Goal: Task Accomplishment & Management: Manage account settings

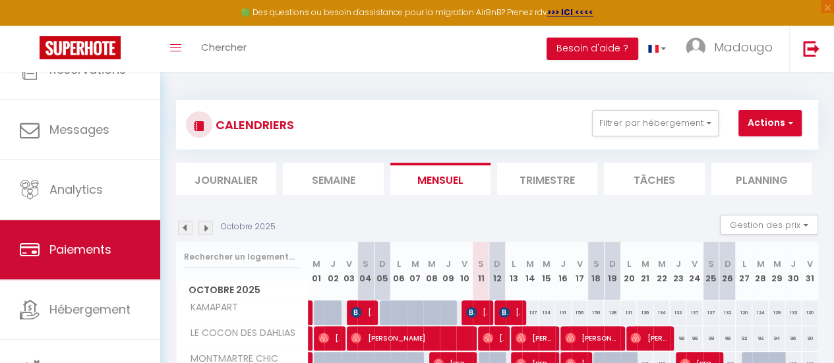
scroll to position [98, 0]
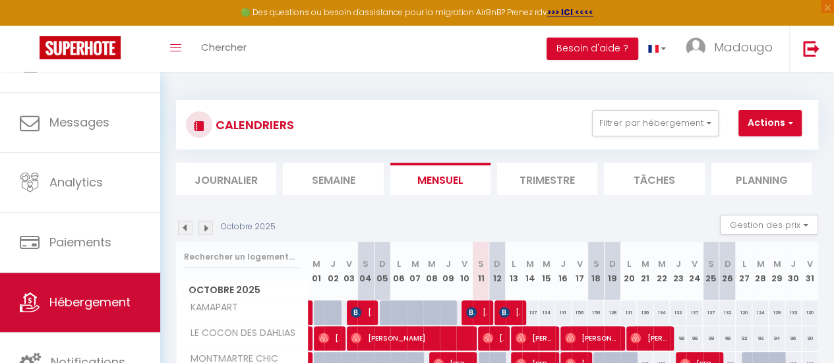
click at [92, 290] on link "Hébergement" at bounding box center [80, 302] width 160 height 59
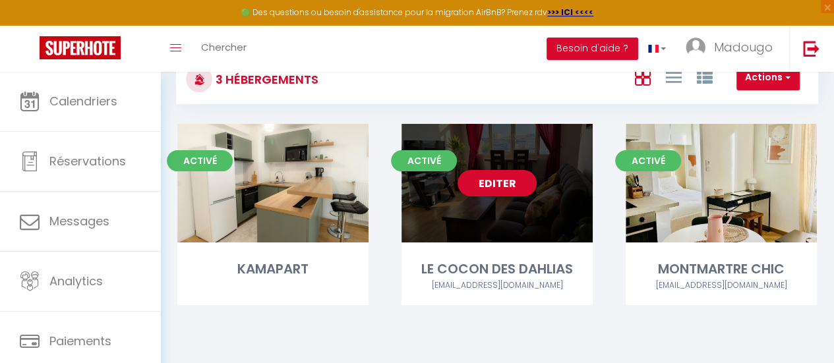
scroll to position [66, 0]
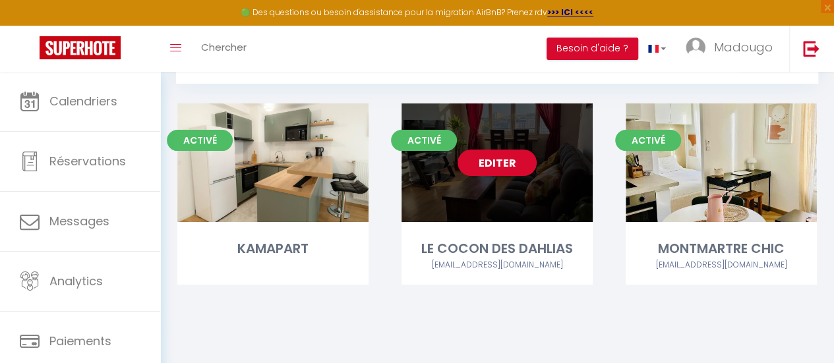
click at [489, 164] on link "Editer" at bounding box center [497, 163] width 79 height 26
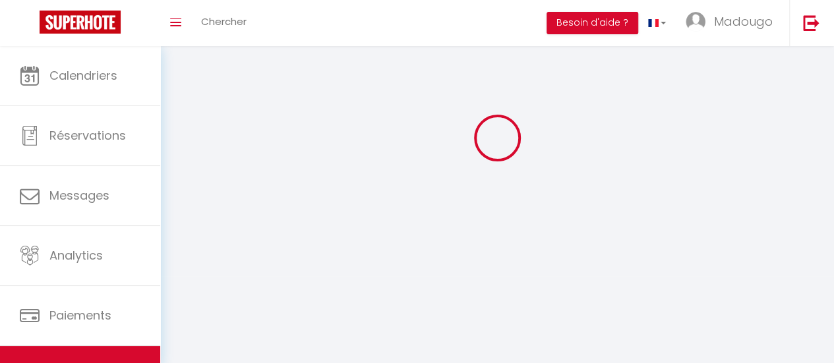
select select
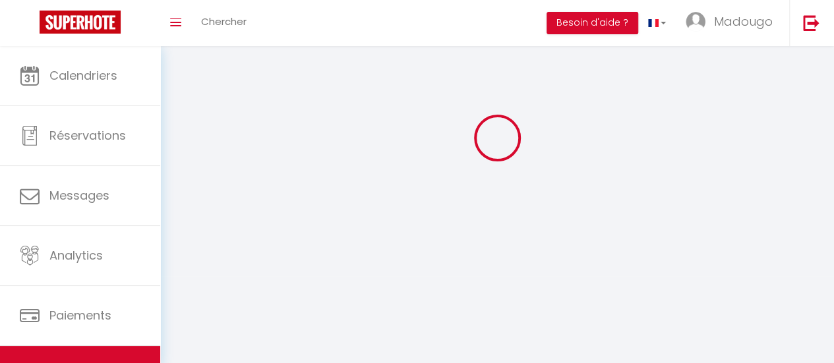
select select "1"
select select
checkbox input "false"
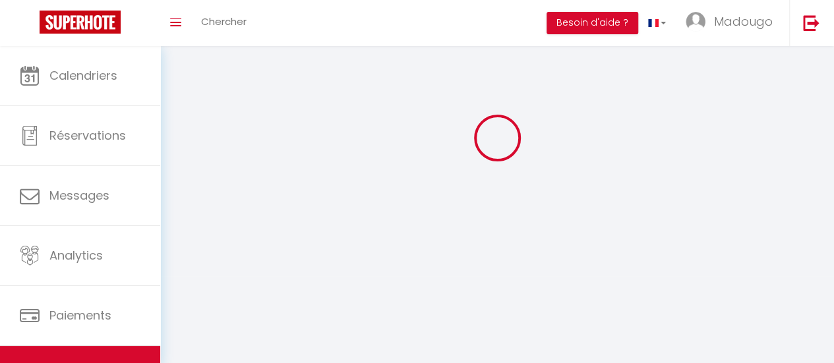
checkbox input "false"
select select "28"
select select
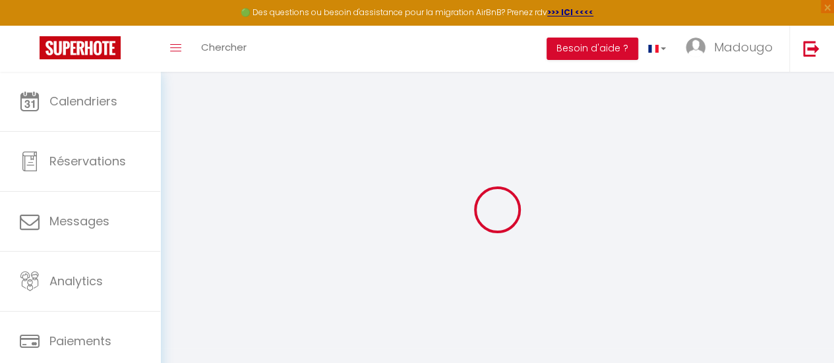
select select
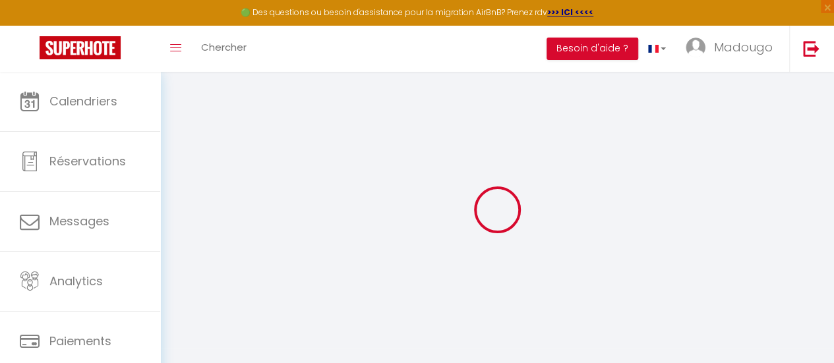
select select
checkbox input "false"
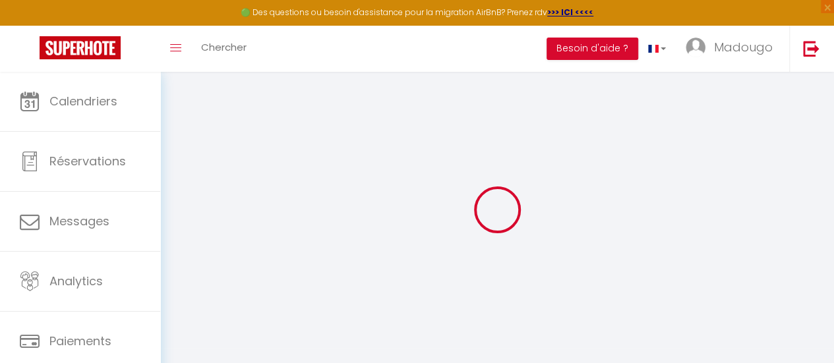
select select
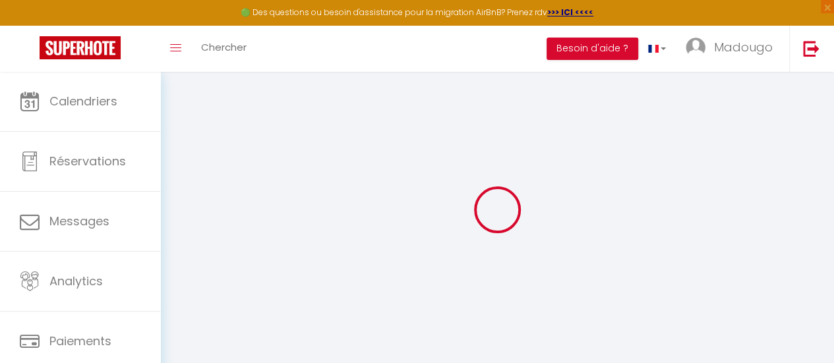
select select
checkbox input "false"
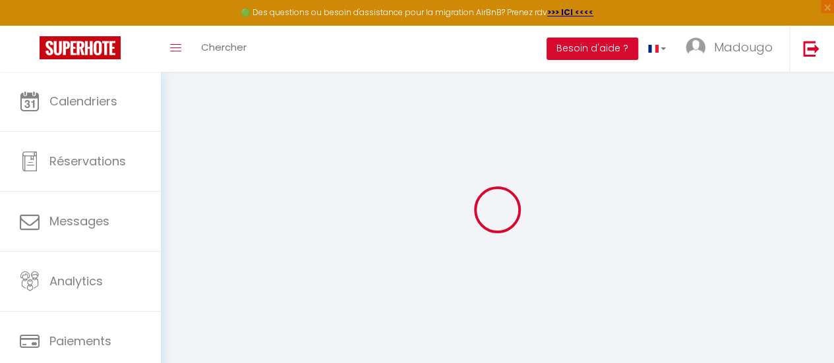
checkbox input "false"
select select
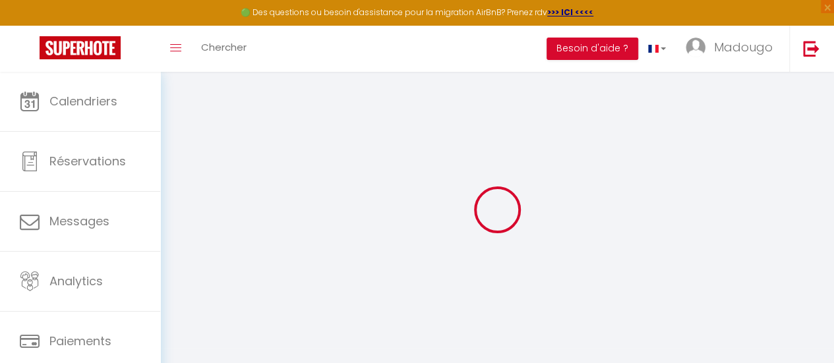
select select
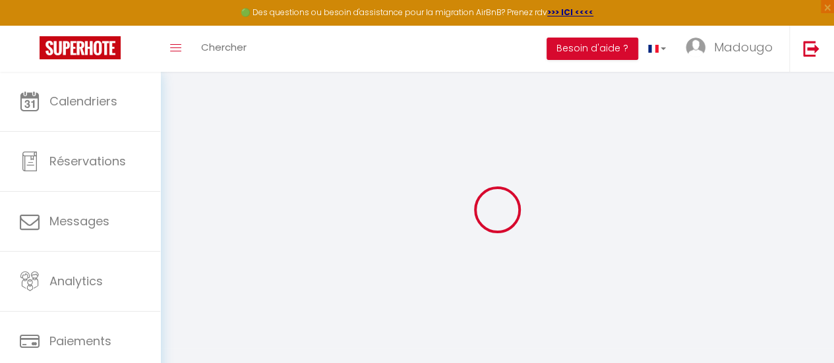
checkbox input "false"
select select
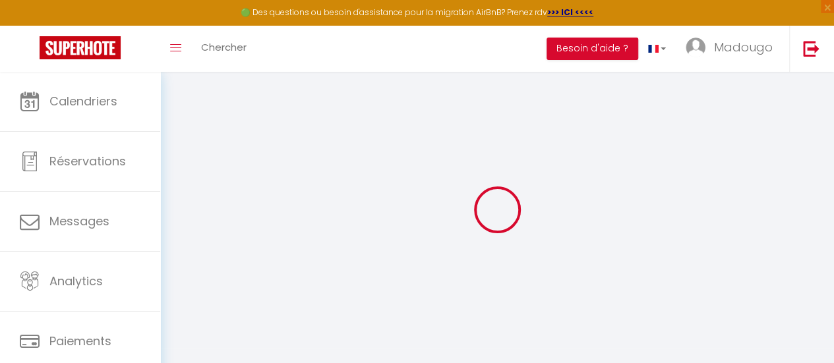
select select
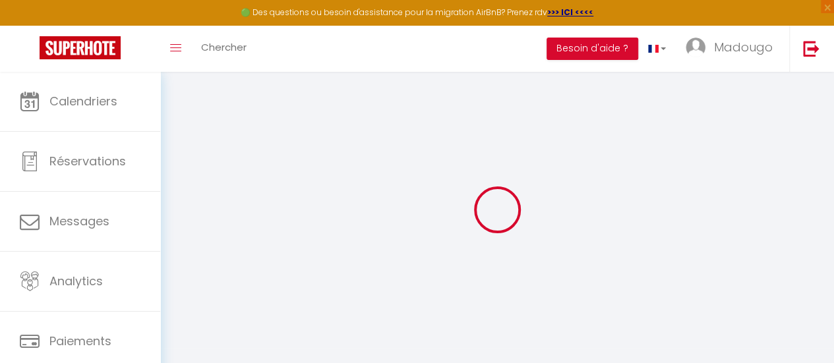
select select
checkbox input "false"
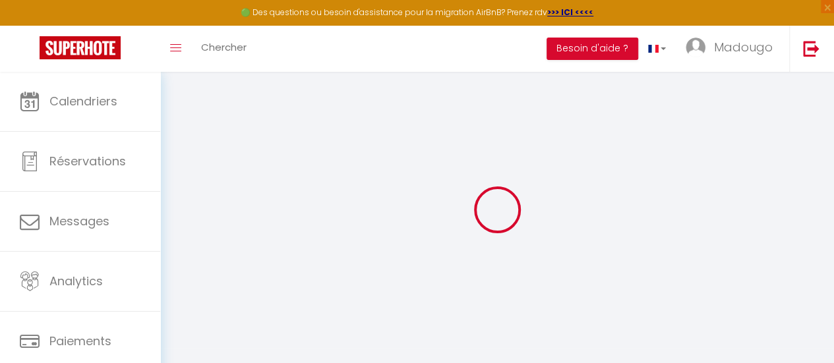
checkbox input "false"
select select
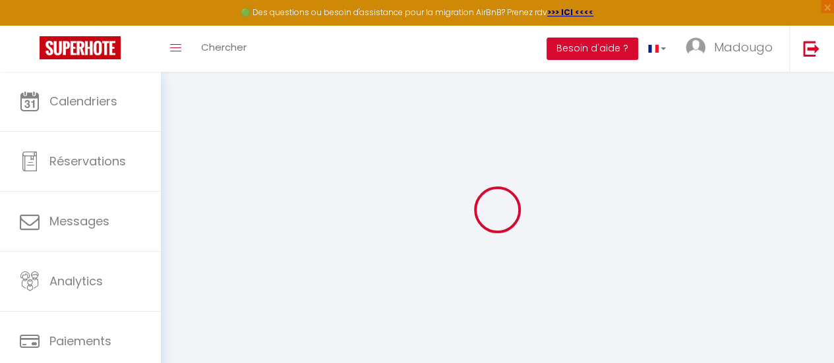
select select
checkbox input "false"
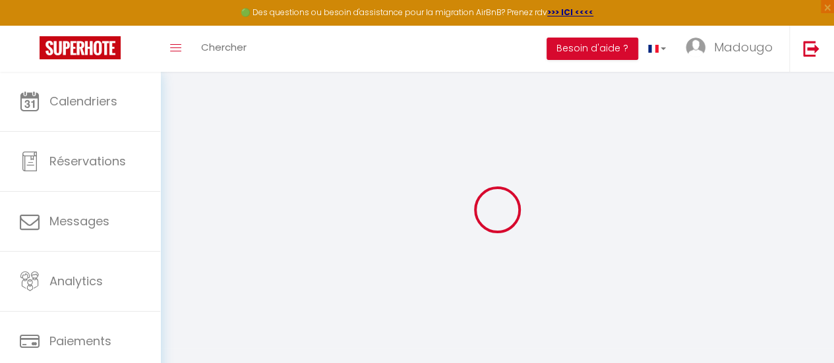
checkbox input "false"
select select
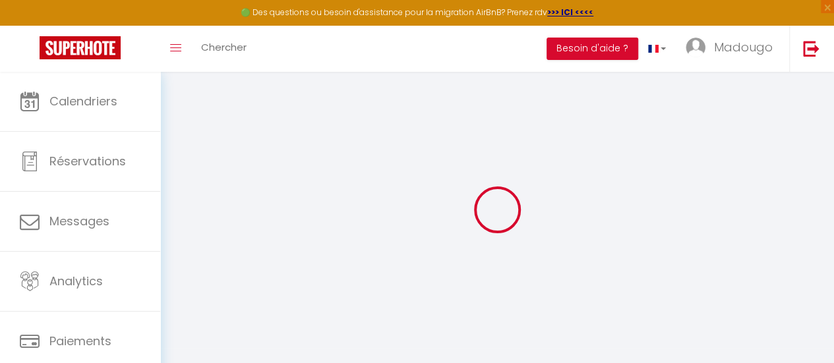
select select
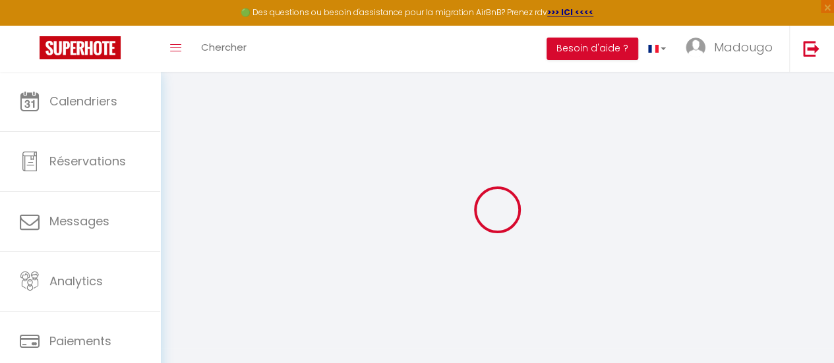
select select
checkbox input "false"
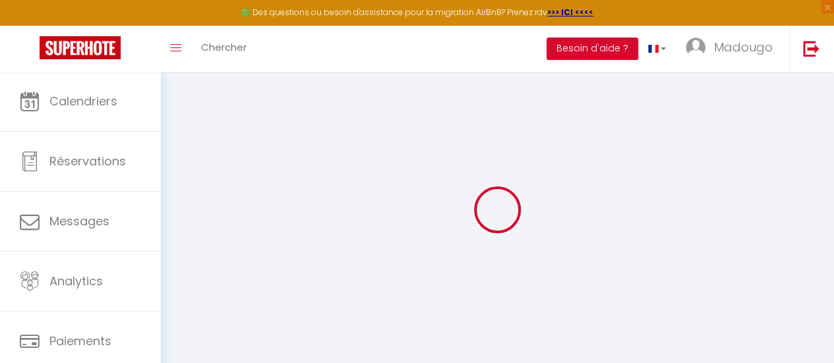
select select
type input "LE COCON DES DAHLIAS"
type input "[PERSON_NAME]"
type input "THIOYE"
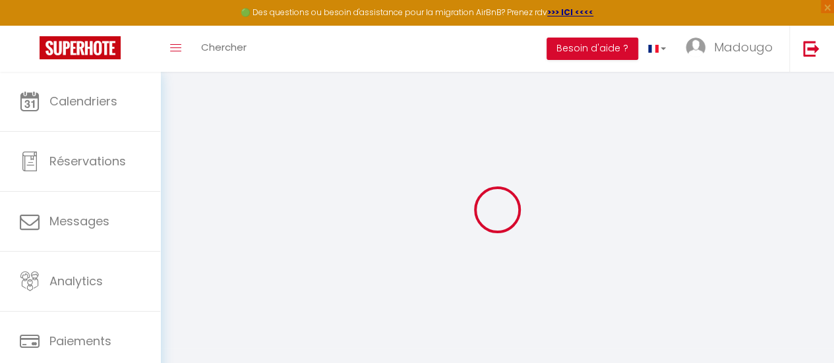
type input "[STREET_ADDRESS]"
type input "92320"
type input "Chatillon"
type input "45"
select select
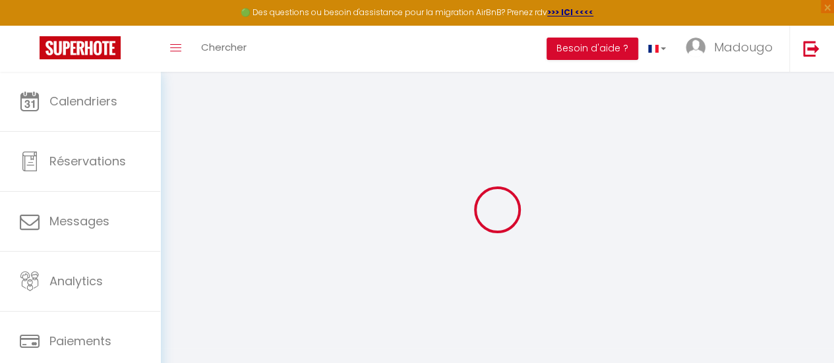
select select
type input "[STREET_ADDRESS]"
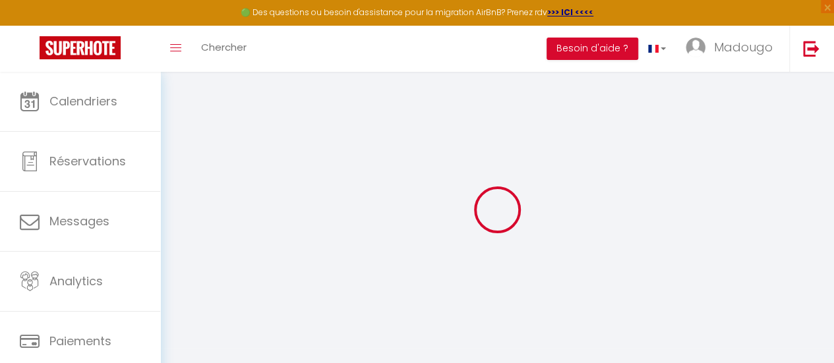
type input "92320"
type input "Chatillon"
type input "[EMAIL_ADDRESS][DOMAIN_NAME]"
select select
checkbox input "false"
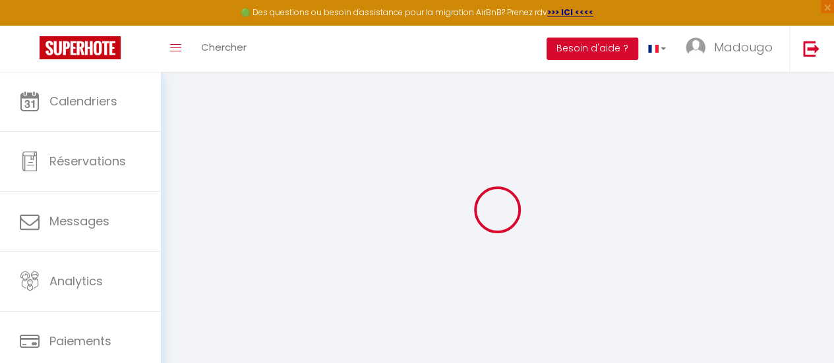
checkbox input "false"
select select
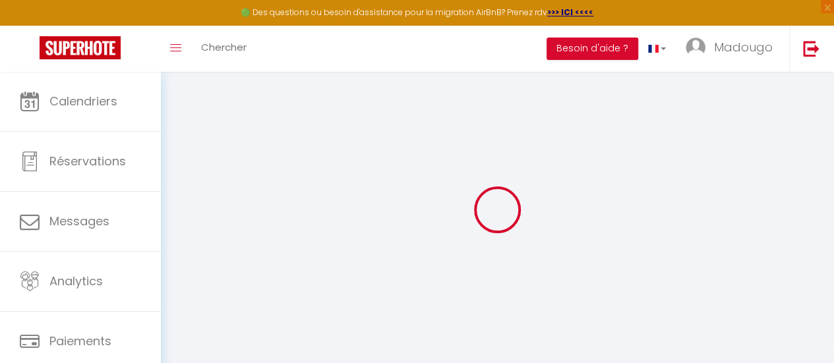
type input "45"
type input "0"
select select
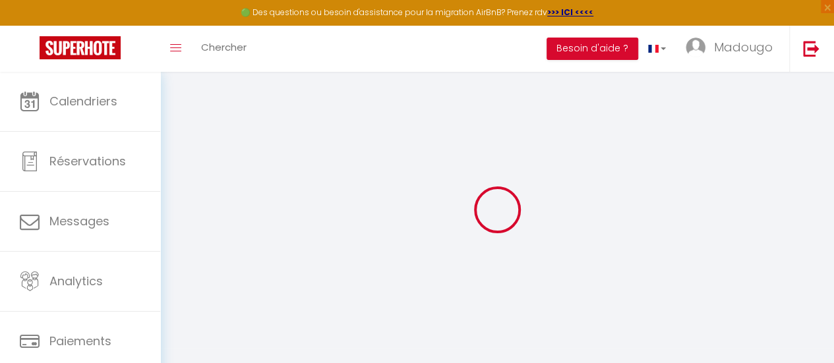
select select
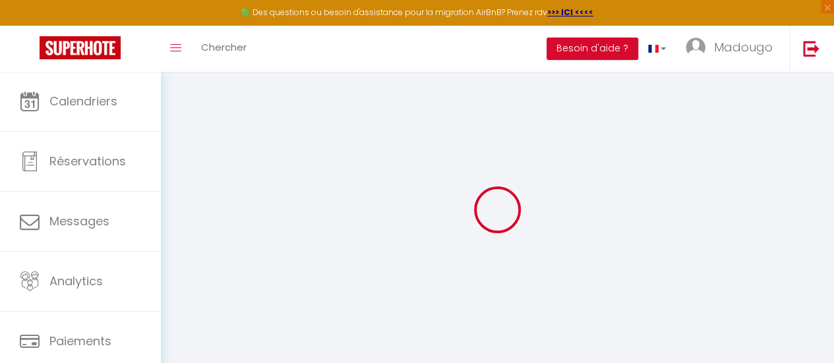
checkbox input "false"
select select
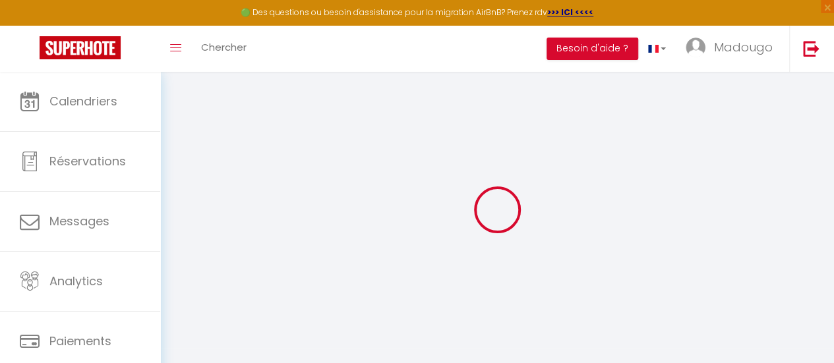
select select
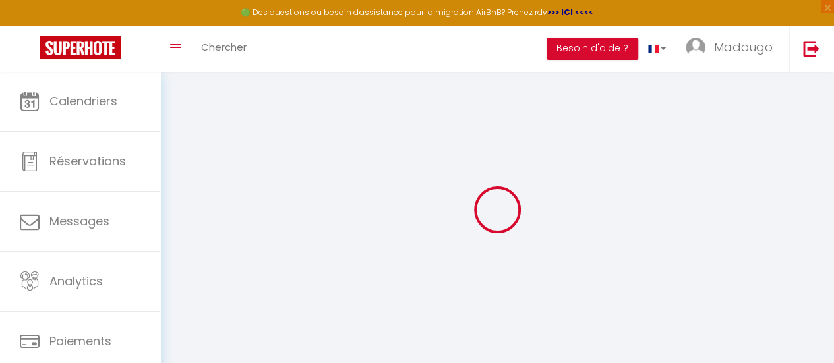
checkbox input "false"
select select
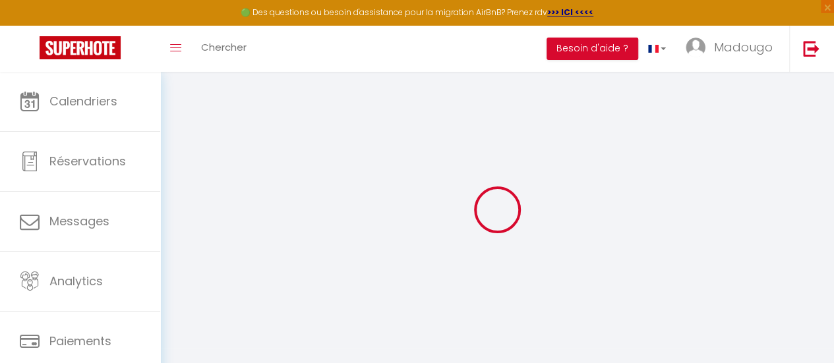
checkbox input "false"
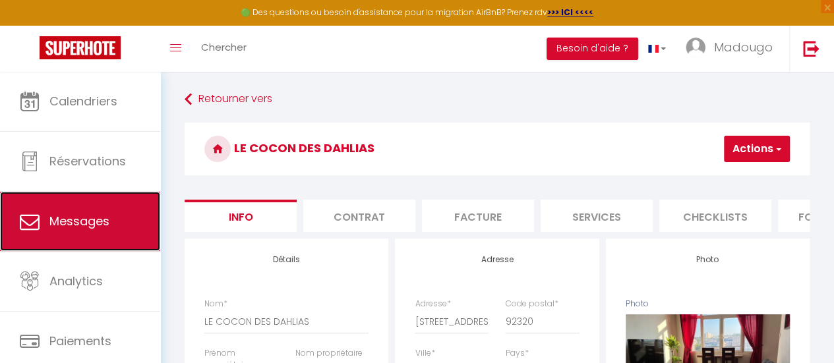
click at [87, 230] on link "Messages" at bounding box center [80, 221] width 160 height 59
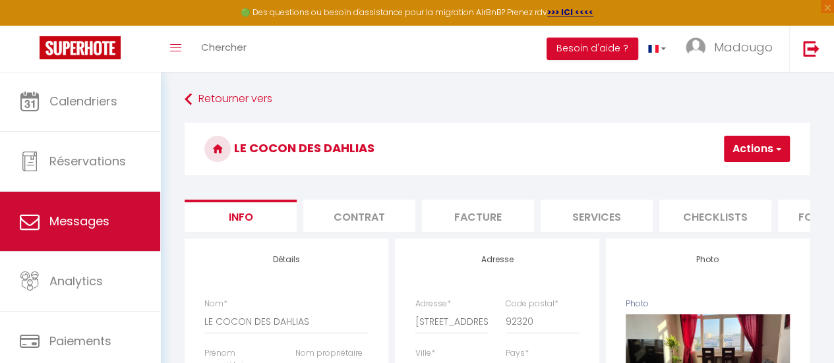
select select "message"
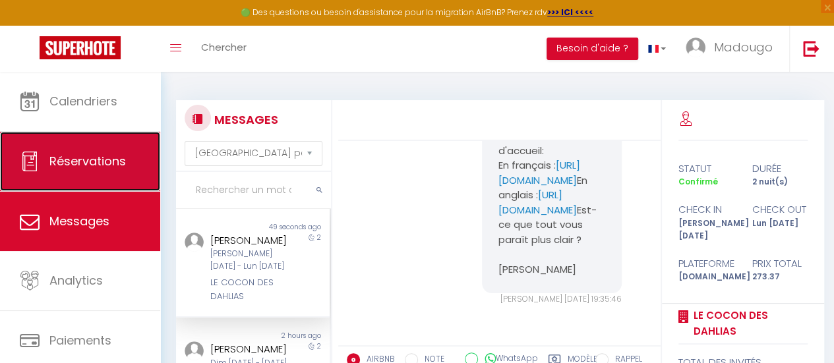
click at [83, 171] on link "Réservations" at bounding box center [80, 161] width 160 height 59
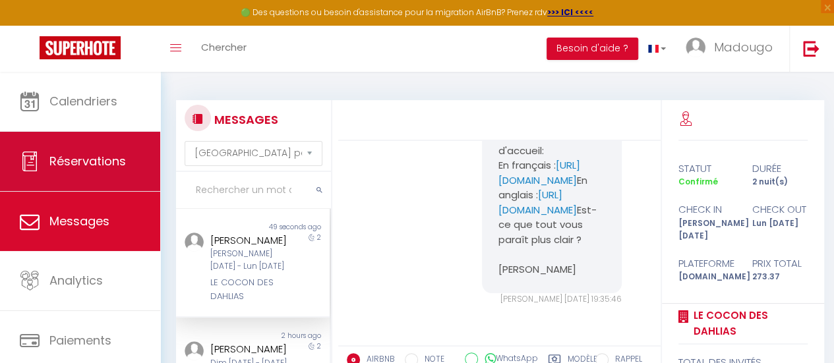
select select "not_cancelled"
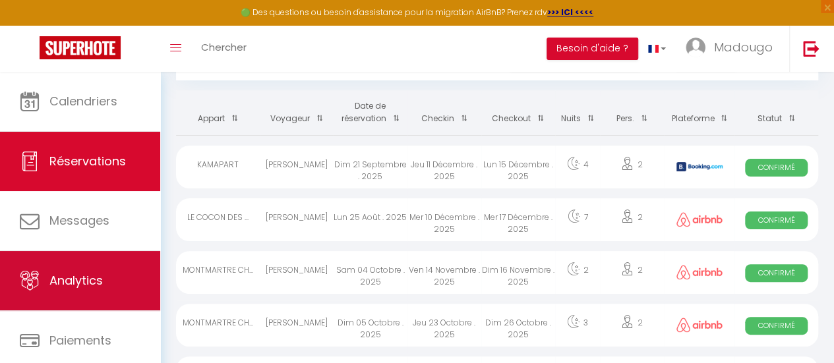
scroll to position [98, 0]
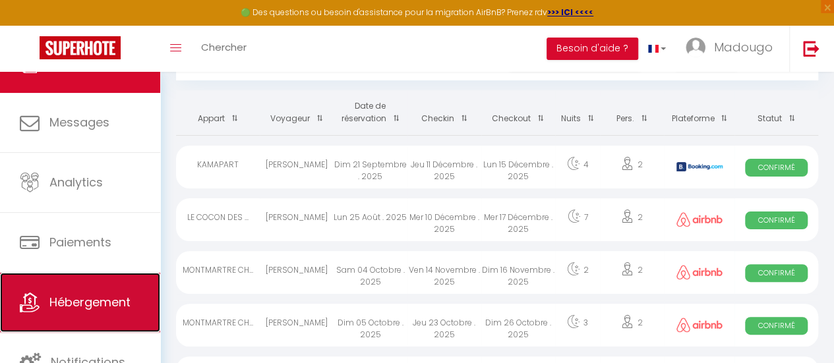
click at [83, 306] on span "Hébergement" at bounding box center [89, 302] width 81 height 16
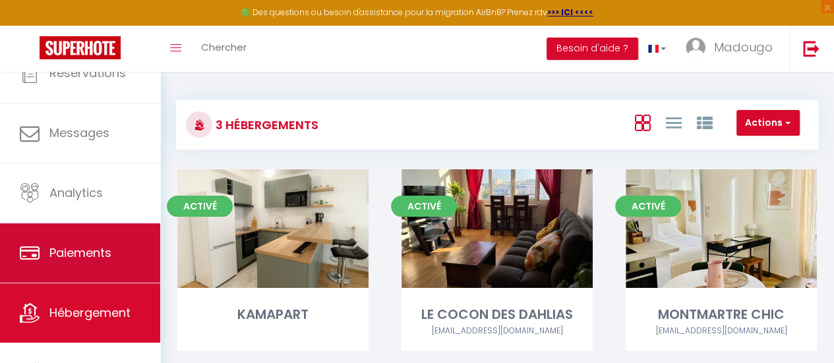
scroll to position [98, 0]
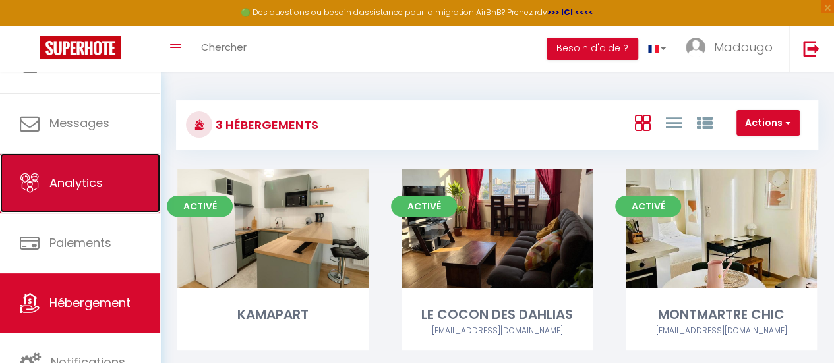
click at [102, 183] on span "Analytics" at bounding box center [75, 183] width 53 height 16
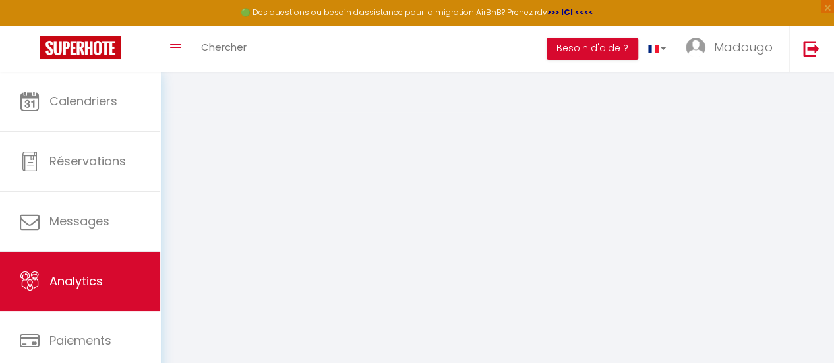
select select "2025"
select select "10"
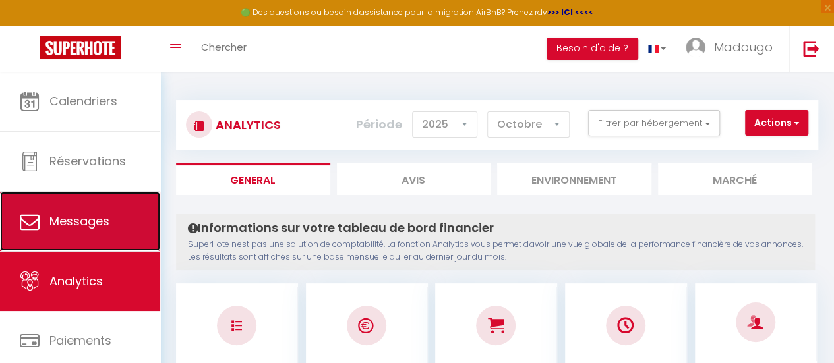
click at [100, 225] on span "Messages" at bounding box center [79, 221] width 60 height 16
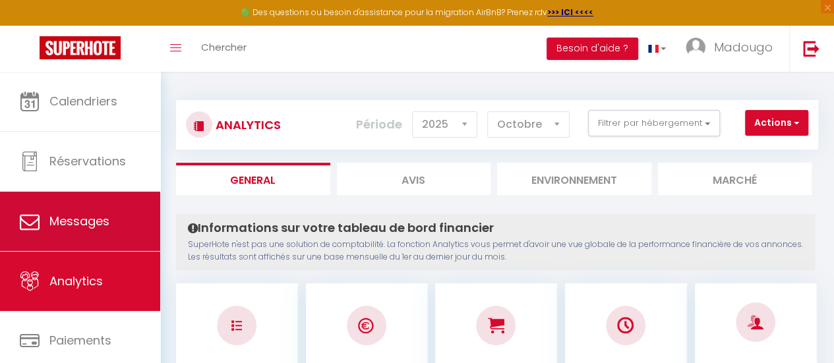
select select "message"
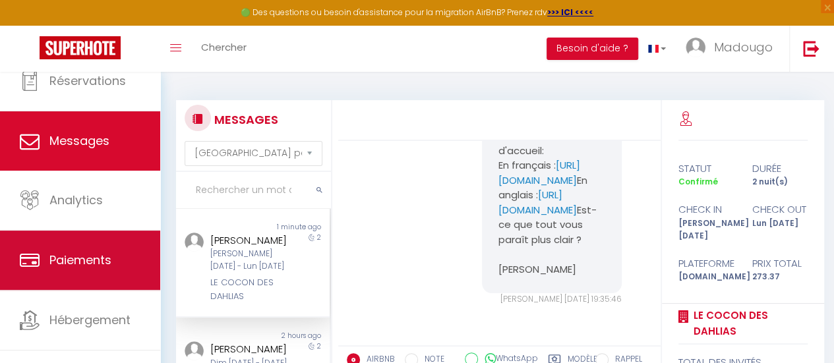
scroll to position [98, 0]
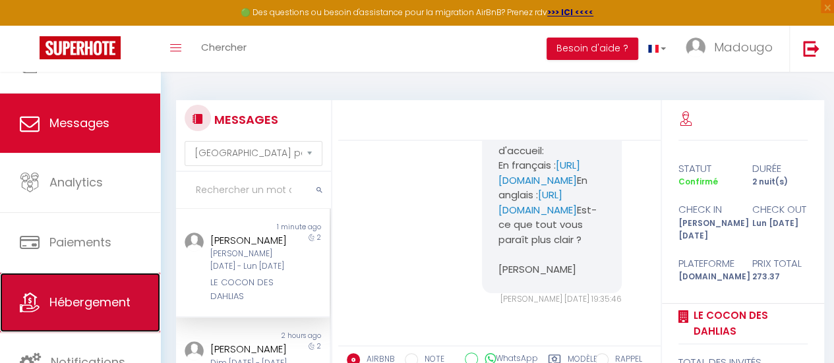
click at [98, 295] on span "Hébergement" at bounding box center [89, 302] width 81 height 16
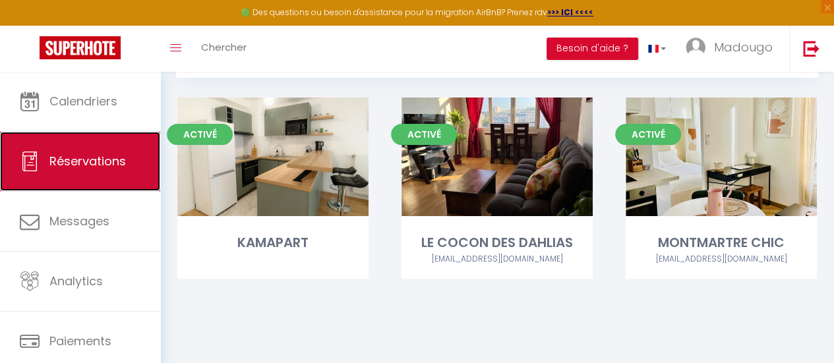
click at [111, 148] on link "Réservations" at bounding box center [80, 161] width 160 height 59
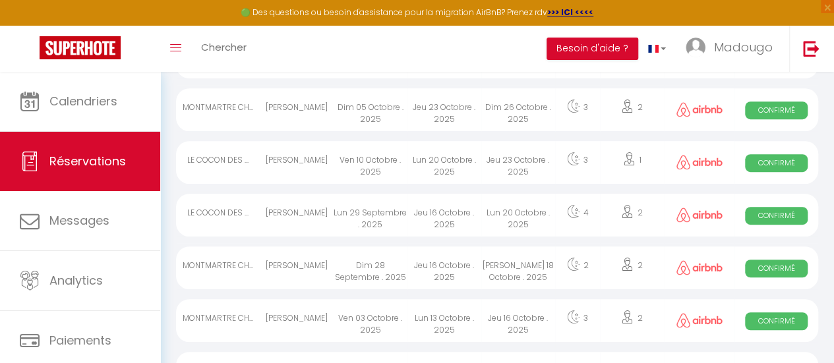
scroll to position [682, 0]
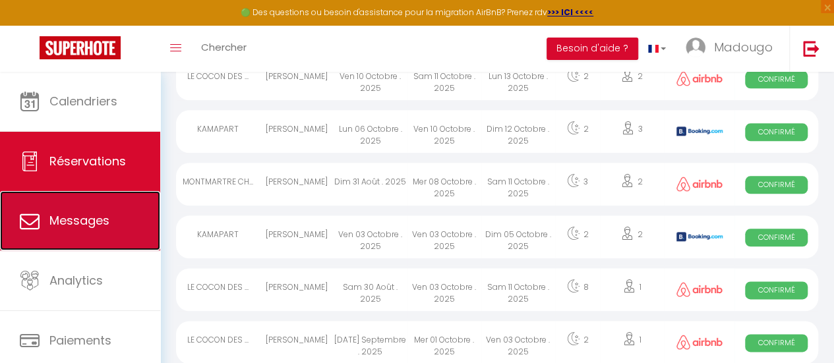
click at [110, 217] on link "Messages" at bounding box center [80, 220] width 160 height 59
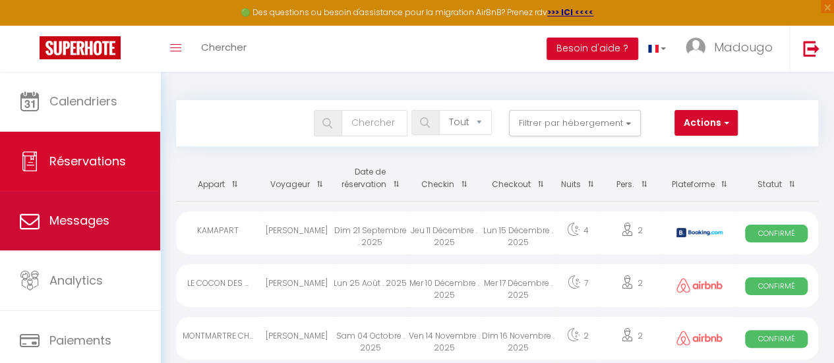
select select "message"
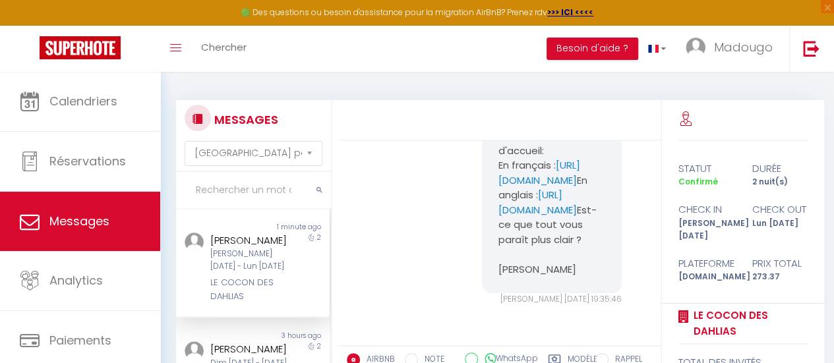
scroll to position [66, 0]
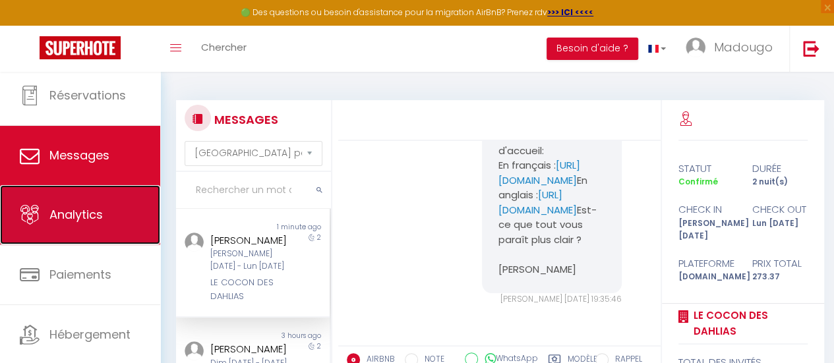
click at [109, 221] on link "Analytics" at bounding box center [80, 214] width 160 height 59
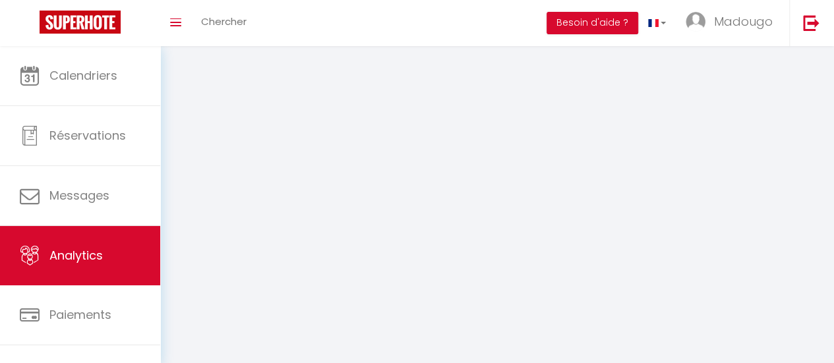
select select "2025"
select select "10"
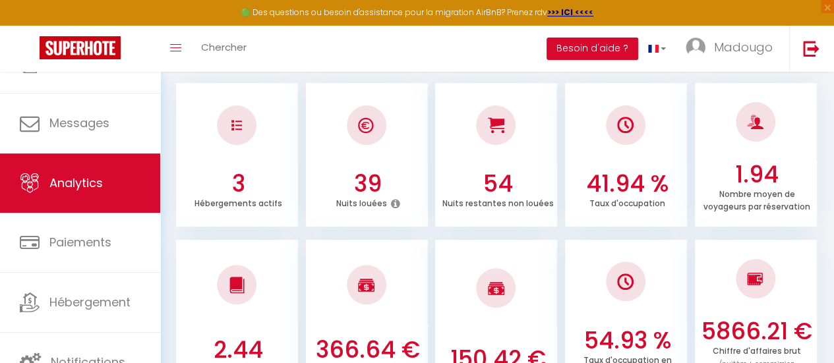
scroll to position [264, 0]
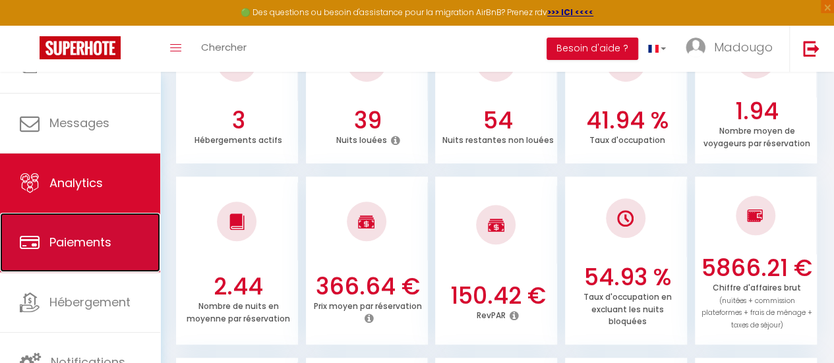
click at [125, 266] on link "Paiements" at bounding box center [80, 242] width 160 height 59
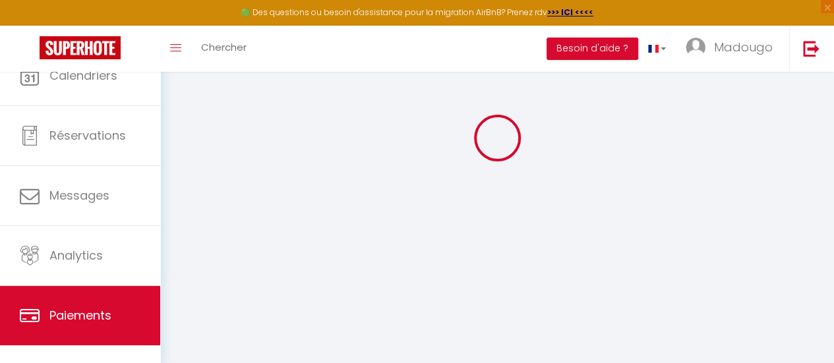
scroll to position [144, 0]
select select "2"
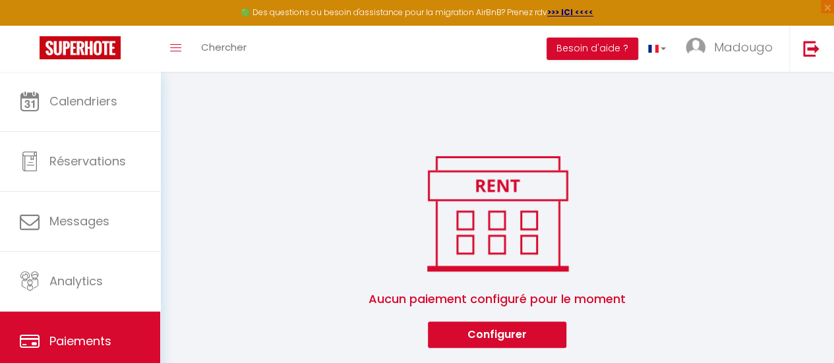
scroll to position [98, 0]
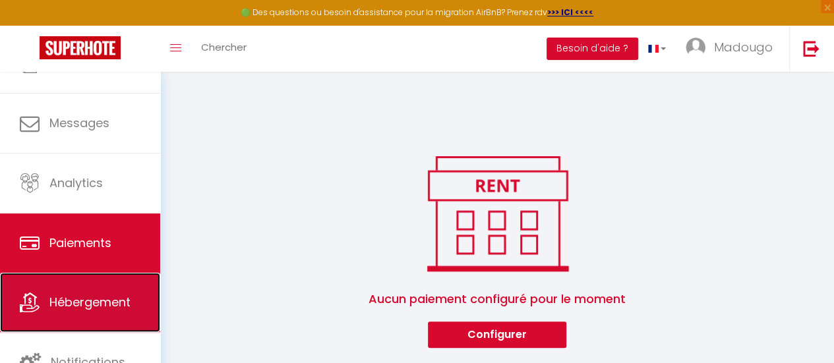
click at [111, 305] on span "Hébergement" at bounding box center [89, 302] width 81 height 16
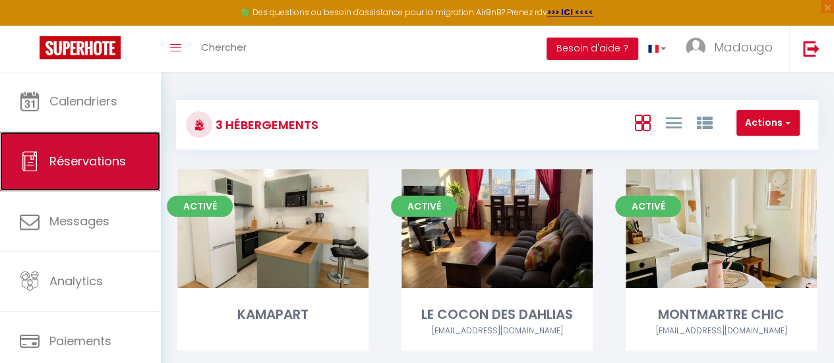
click at [100, 167] on span "Réservations" at bounding box center [87, 161] width 76 height 16
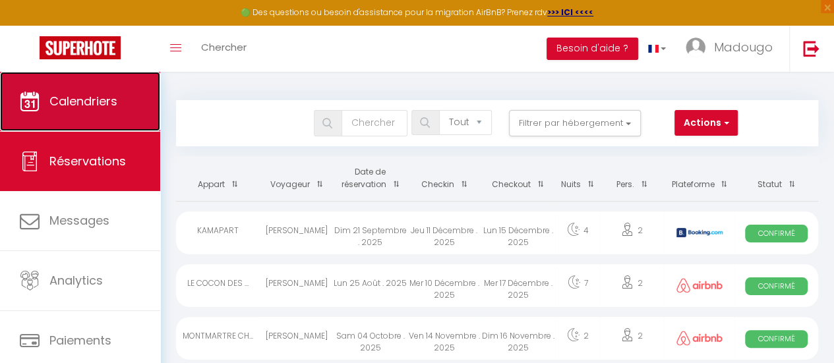
click at [98, 118] on link "Calendriers" at bounding box center [80, 101] width 160 height 59
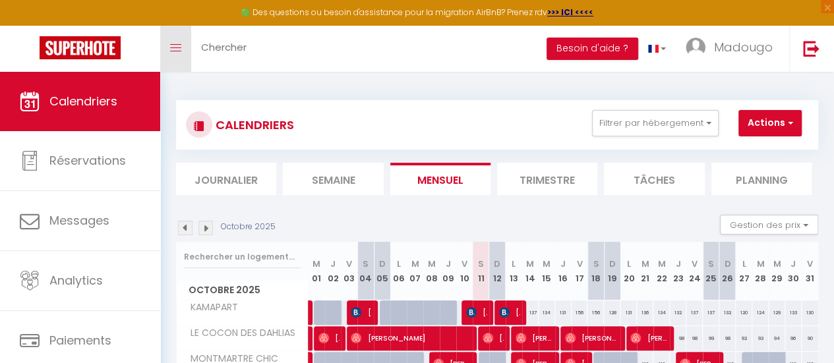
click at [173, 55] on link "Toggle menubar" at bounding box center [175, 49] width 31 height 46
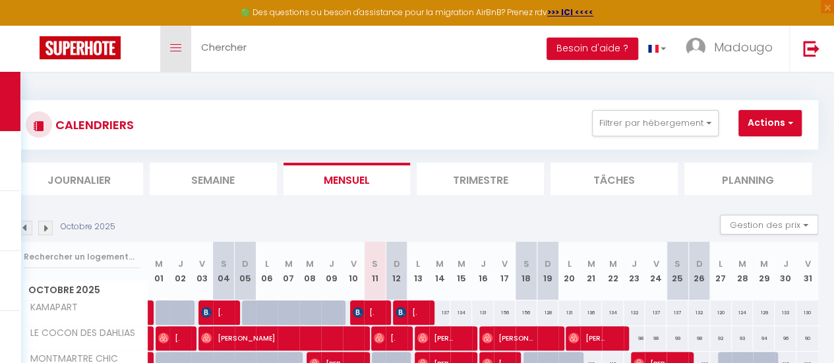
click at [173, 55] on link "Toggle menubar" at bounding box center [175, 49] width 31 height 46
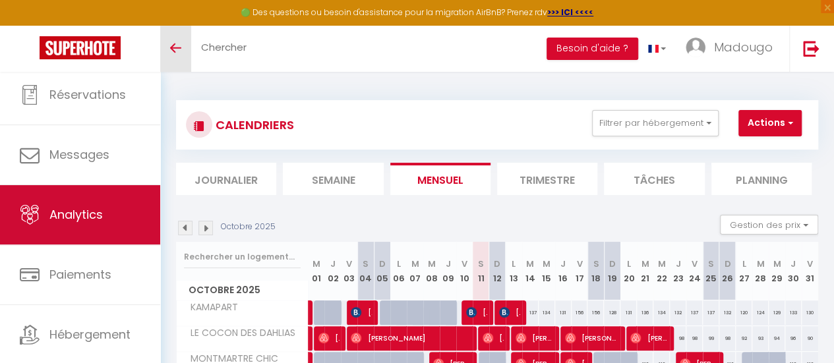
scroll to position [98, 0]
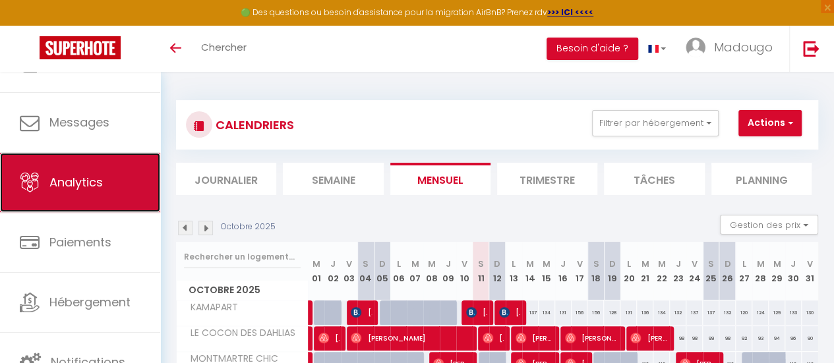
click at [104, 192] on link "Analytics" at bounding box center [80, 182] width 160 height 59
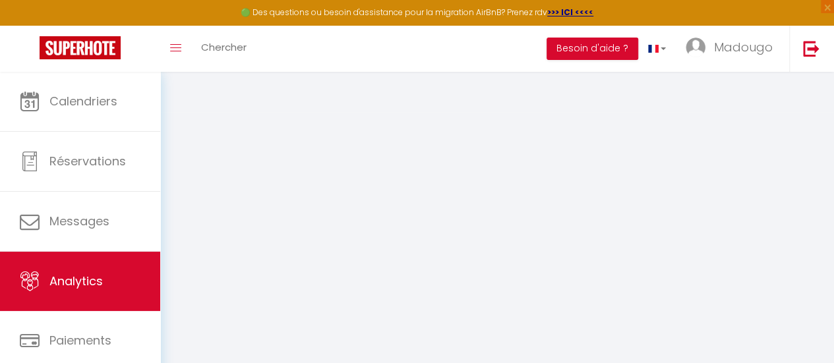
select select "2025"
select select "10"
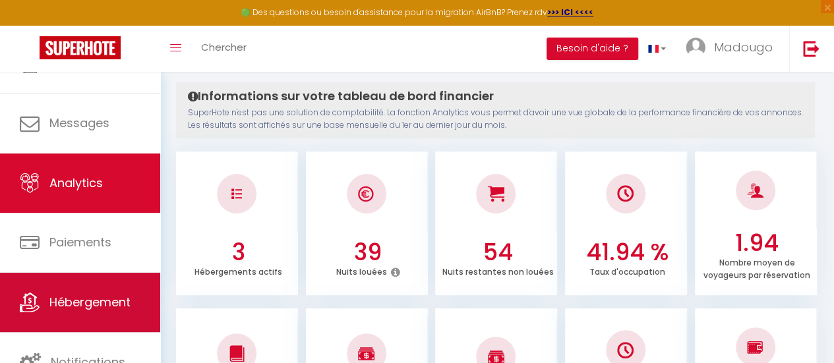
scroll to position [264, 0]
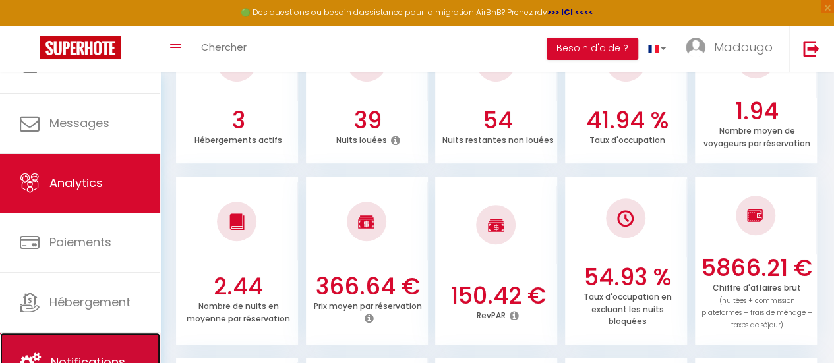
click at [117, 342] on link "Notifications" at bounding box center [80, 362] width 160 height 59
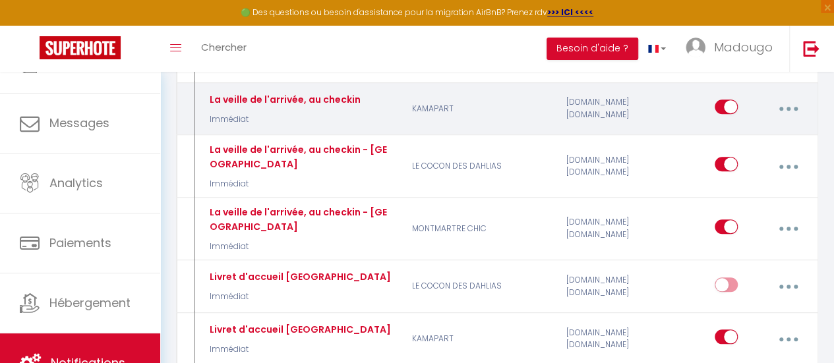
scroll to position [593, 0]
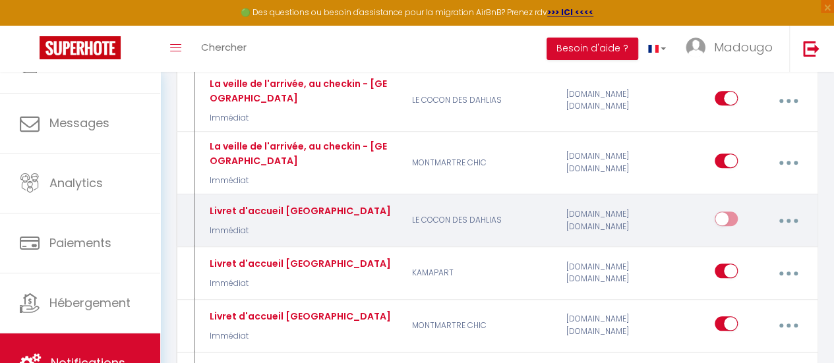
click at [359, 206] on div "Livret d'accueil Chatillon Immédiat" at bounding box center [301, 221] width 206 height 38
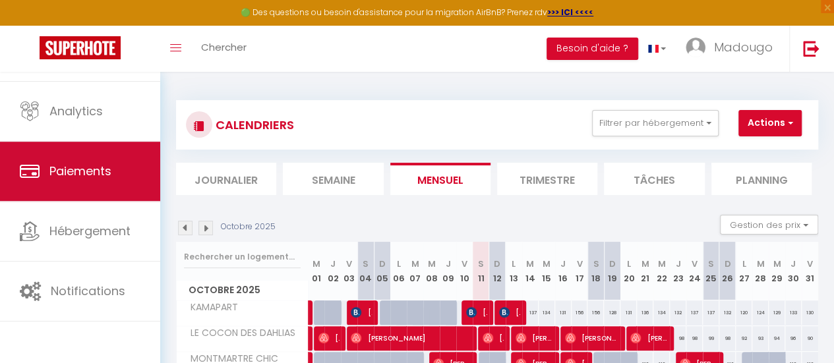
scroll to position [98, 0]
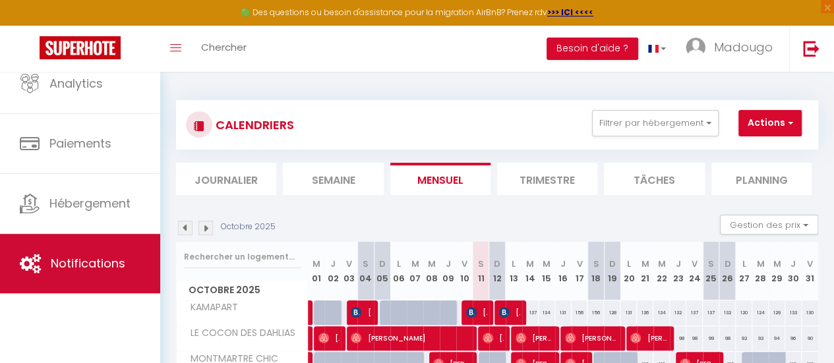
click at [90, 278] on link "Notifications" at bounding box center [80, 263] width 160 height 59
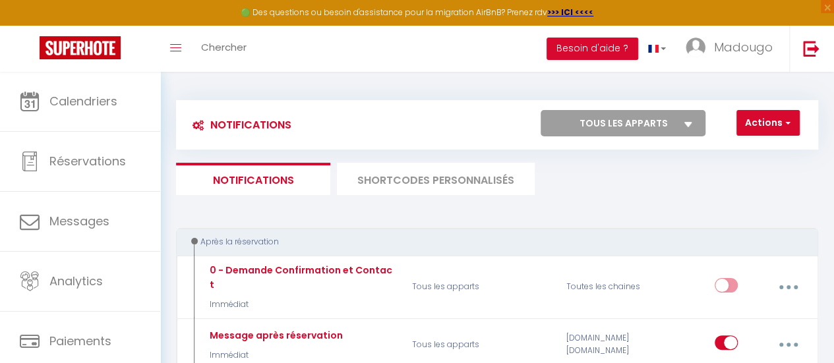
click at [676, 124] on select "Tous les apparts KAMAPART LE COCON DES DAHLIAS MONTMARTRE CHIC" at bounding box center [623, 123] width 165 height 26
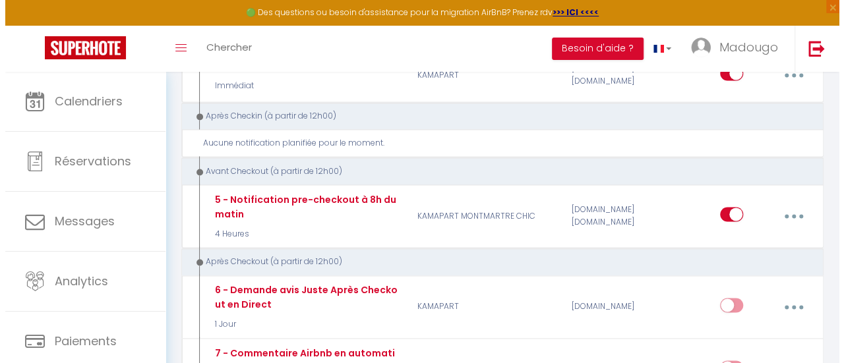
scroll to position [889, 0]
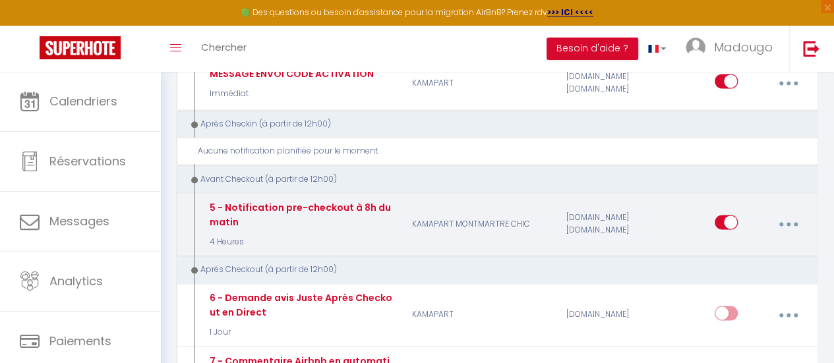
click at [793, 212] on button "button" at bounding box center [788, 224] width 35 height 25
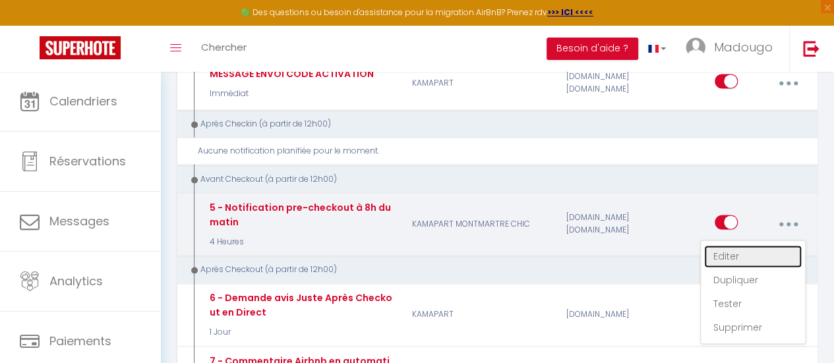
click at [758, 245] on link "Editer" at bounding box center [753, 256] width 98 height 22
type input "5 - Notification pre-checkout à 8h du matin"
select select "4"
select select "4 Heures"
select select "if_booking_is_paid"
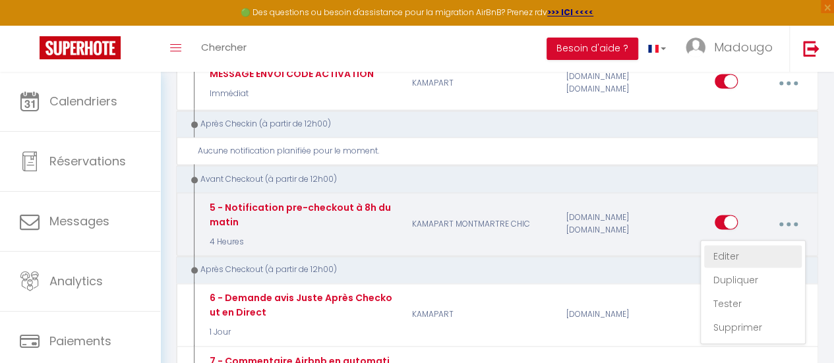
checkbox input "true"
checkbox input "false"
radio input "true"
type input "Procédure pour votre départ - [RENTAL:NAME] - [GUEST:FIRST_NAME] [GUEST:NAME]"
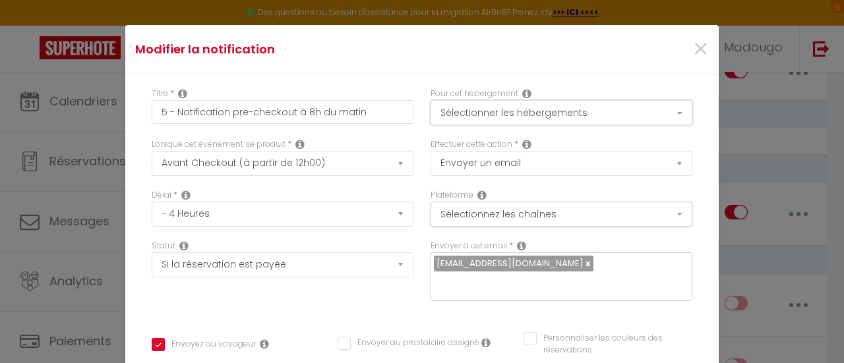
click at [538, 112] on button "Sélectionner les hébergements" at bounding box center [562, 112] width 262 height 25
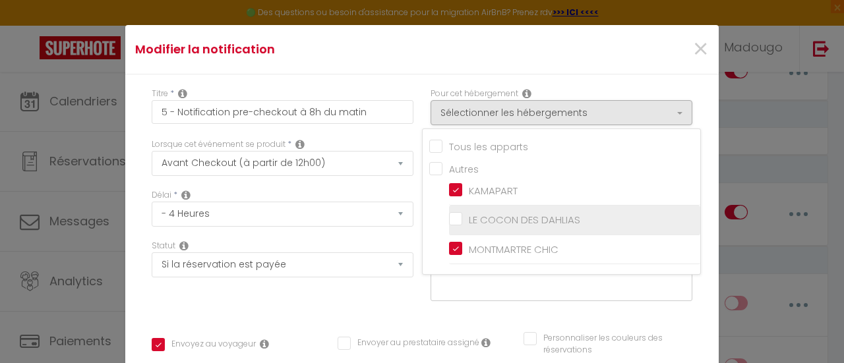
click at [492, 221] on input "LE COCON DES DAHLIAS" at bounding box center [574, 220] width 251 height 13
checkbox input "true"
checkbox input "false"
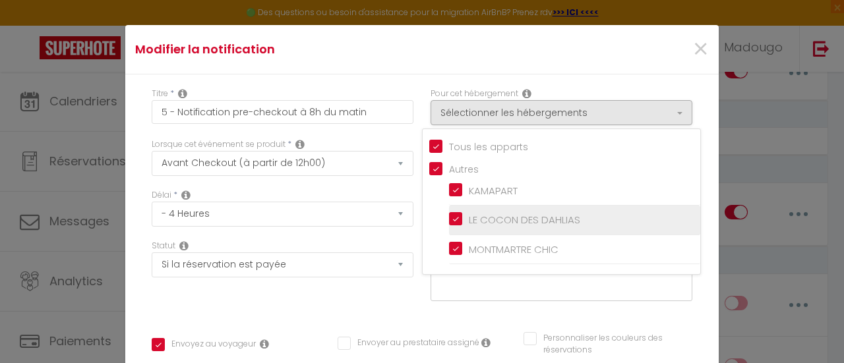
checkbox input "false"
checkbox input "true"
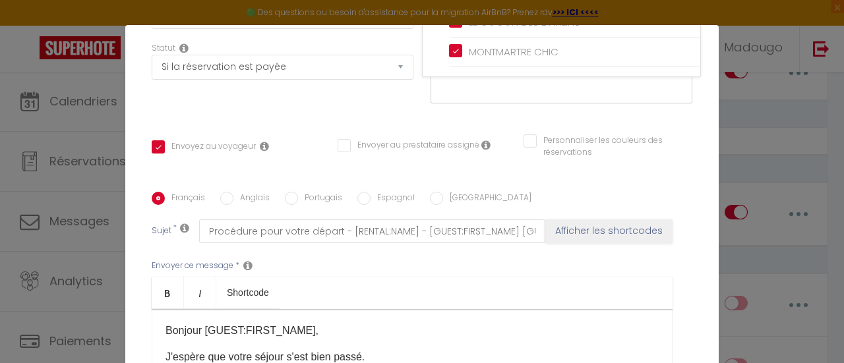
scroll to position [389, 0]
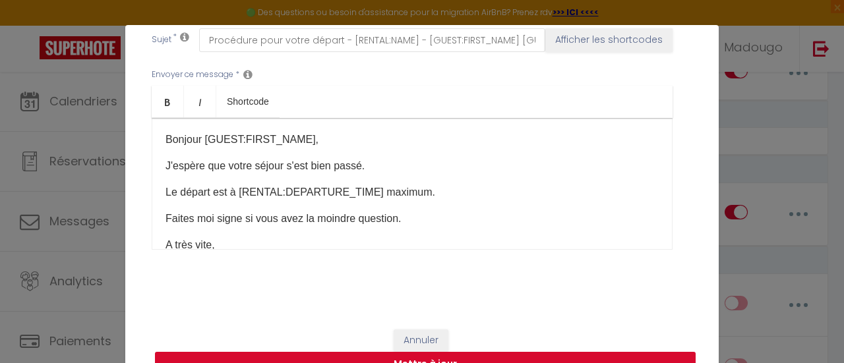
click at [443, 356] on button "Mettre à jour" at bounding box center [425, 364] width 541 height 25
checkbox input "true"
checkbox input "false"
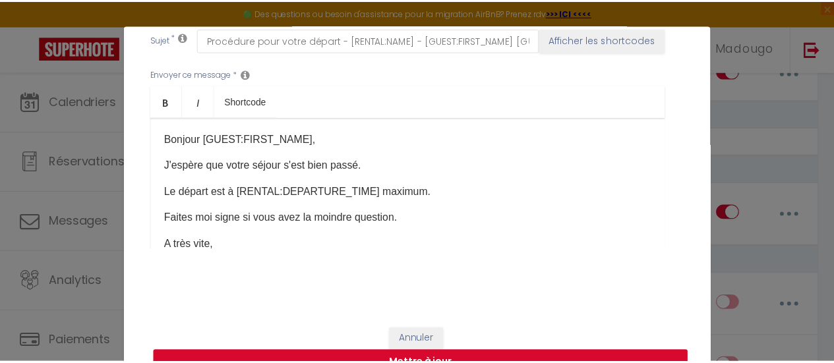
scroll to position [375, 0]
